Goal: Navigation & Orientation: Find specific page/section

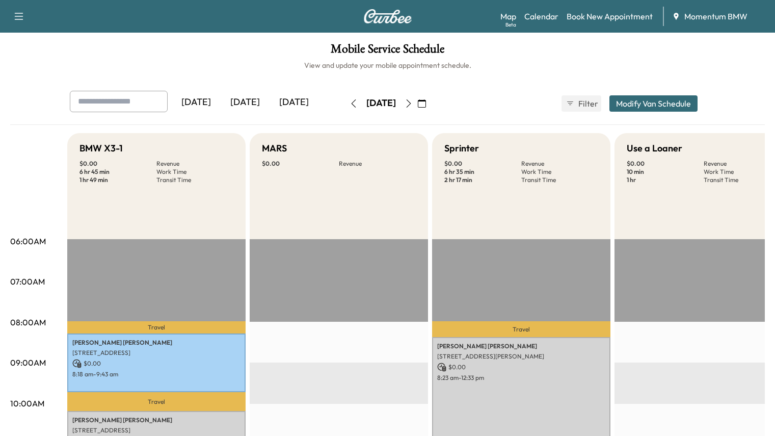
scroll to position [262, 0]
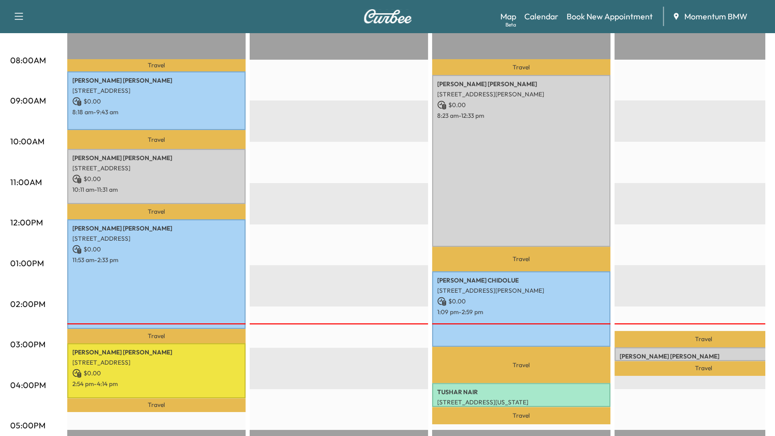
click at [542, 14] on link "Calendar" at bounding box center [542, 16] width 34 height 12
click at [539, 15] on link "Calendar" at bounding box center [542, 16] width 34 height 12
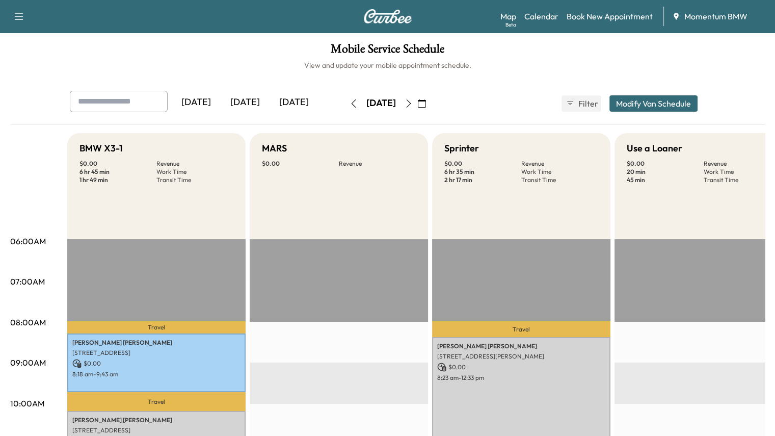
click at [545, 16] on link "Calendar" at bounding box center [542, 16] width 34 height 12
click at [270, 101] on div "[DATE]" at bounding box center [294, 102] width 49 height 23
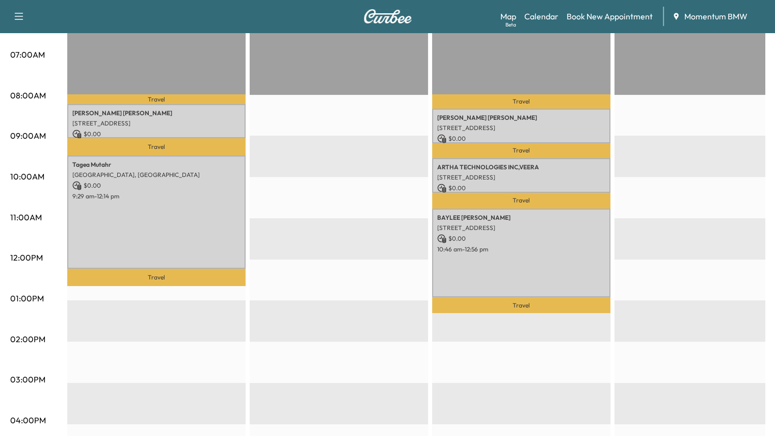
scroll to position [255, 0]
